Goal: Task Accomplishment & Management: Use online tool/utility

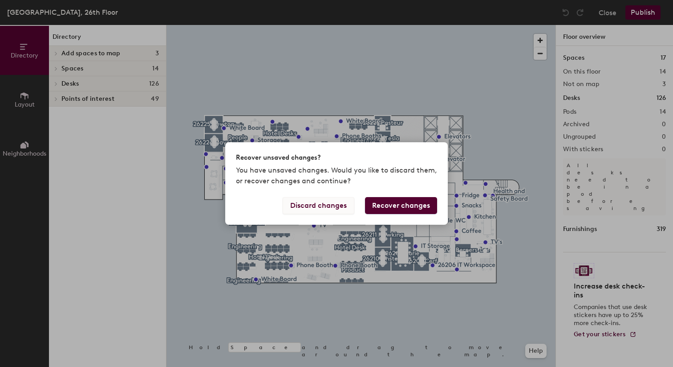
click at [329, 207] on button "Discard changes" at bounding box center [319, 205] width 72 height 17
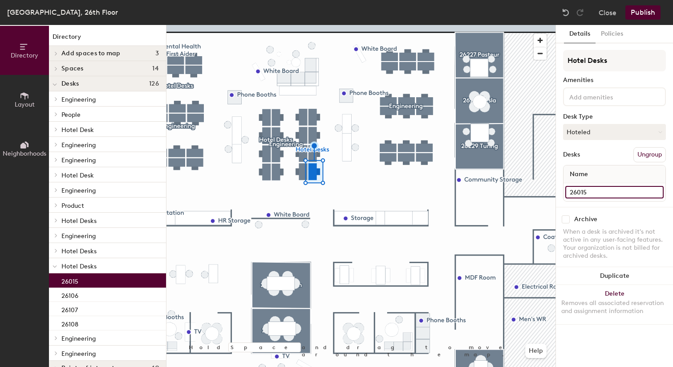
click at [613, 187] on input "26015" at bounding box center [615, 192] width 98 height 12
click at [602, 190] on input "26015" at bounding box center [615, 192] width 98 height 12
click at [602, 189] on input "26015" at bounding box center [615, 192] width 98 height 12
type input "26105"
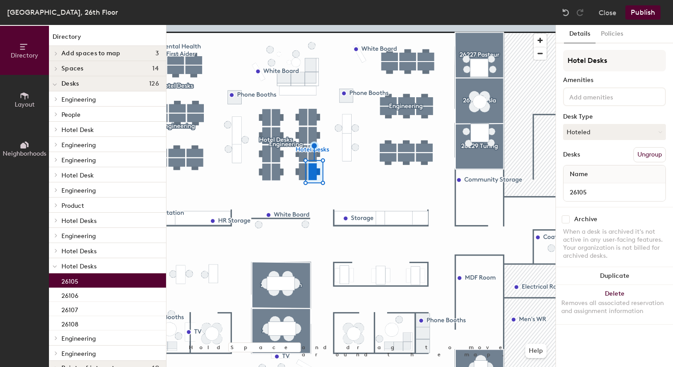
click at [650, 12] on button "Publish" at bounding box center [643, 12] width 35 height 14
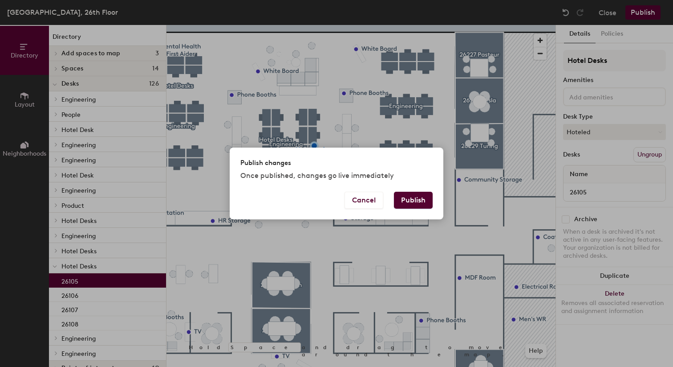
click at [410, 199] on button "Publish" at bounding box center [413, 200] width 39 height 17
